Goal: Understand process/instructions

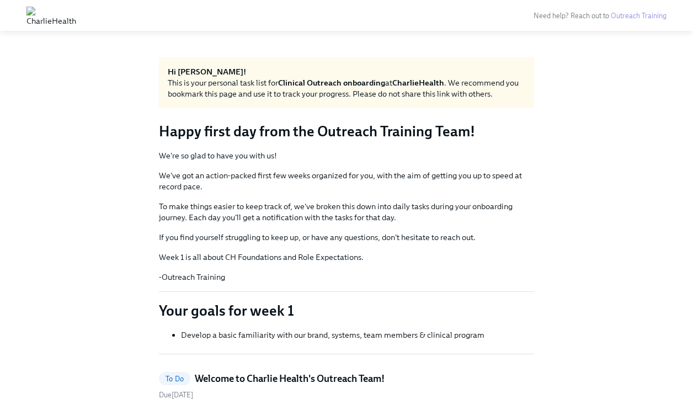
scroll to position [3326, 0]
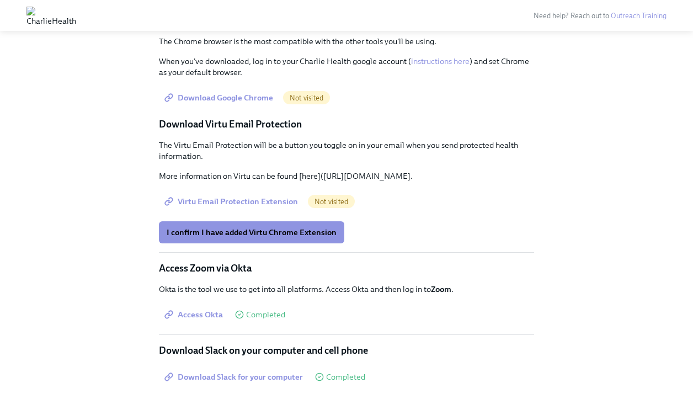
scroll to position [1426, 0]
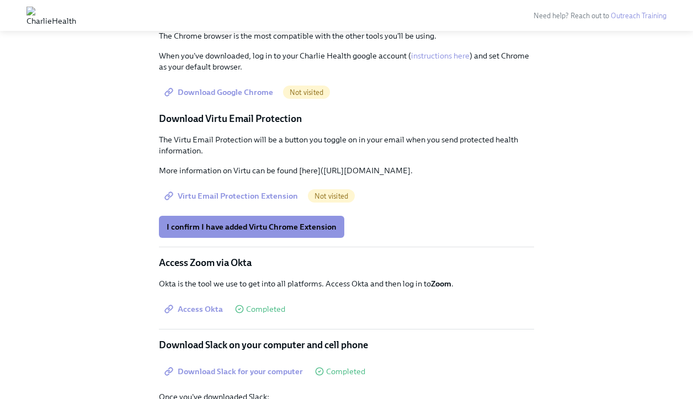
click at [311, 84] on div "To Do Welcome to Charlie Health's Outreach Team! Due October 8th Happy Friday! …" at bounding box center [346, 385] width 375 height 2946
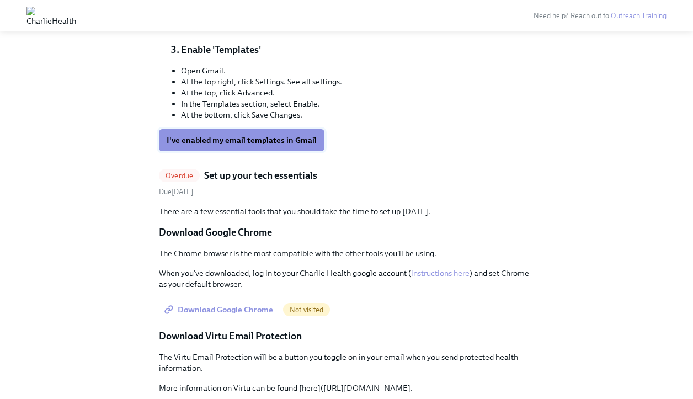
scroll to position [1195, 0]
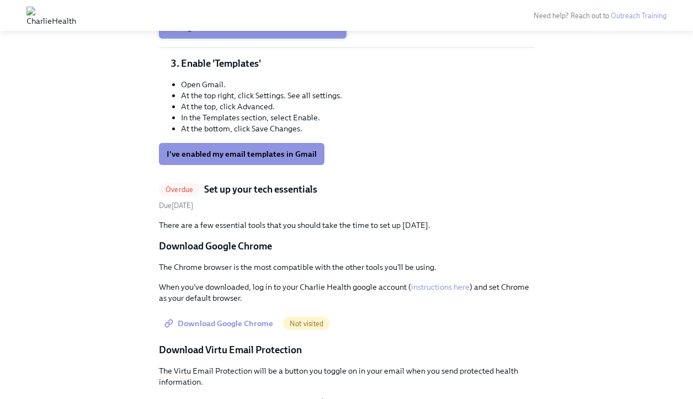
click at [286, 33] on span "I've signed into the Zoom extension via chrome" at bounding box center [253, 27] width 172 height 11
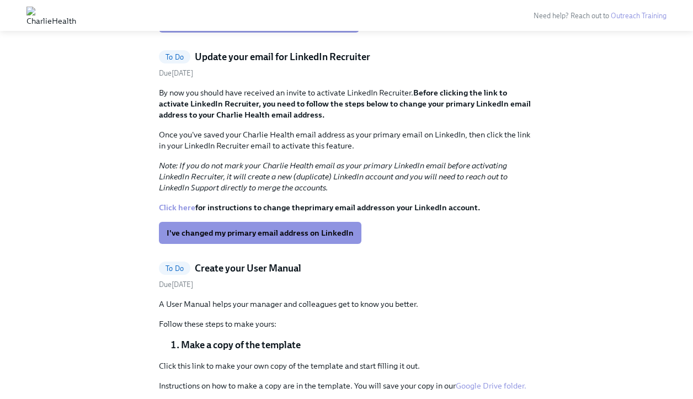
scroll to position [2189, 0]
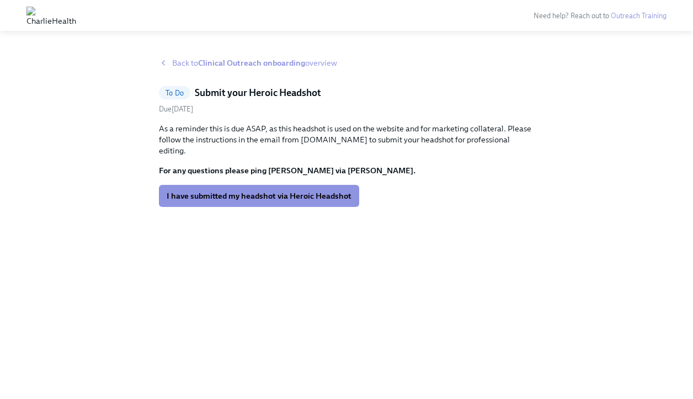
click at [263, 98] on h5 "Submit your Heroic Headshot" at bounding box center [258, 92] width 126 height 13
